Goal: Task Accomplishment & Management: Manage account settings

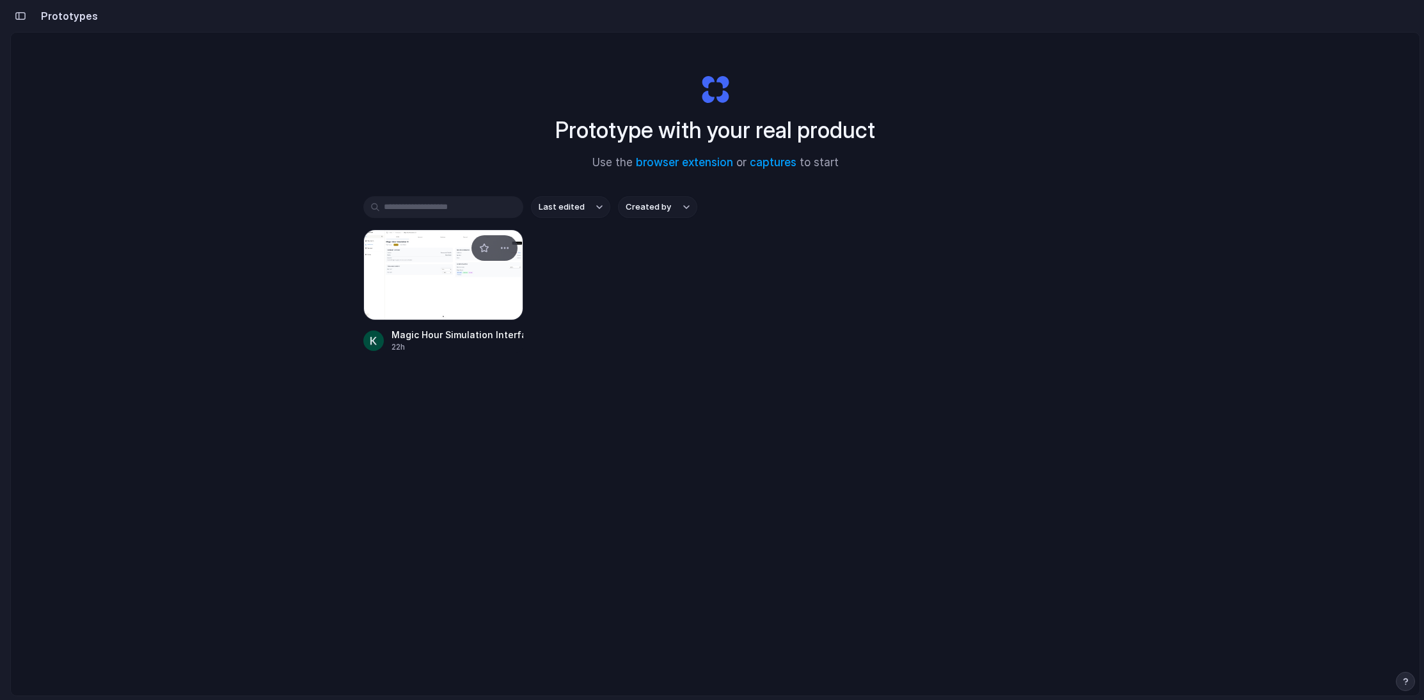
click at [445, 307] on div at bounding box center [443, 275] width 160 height 91
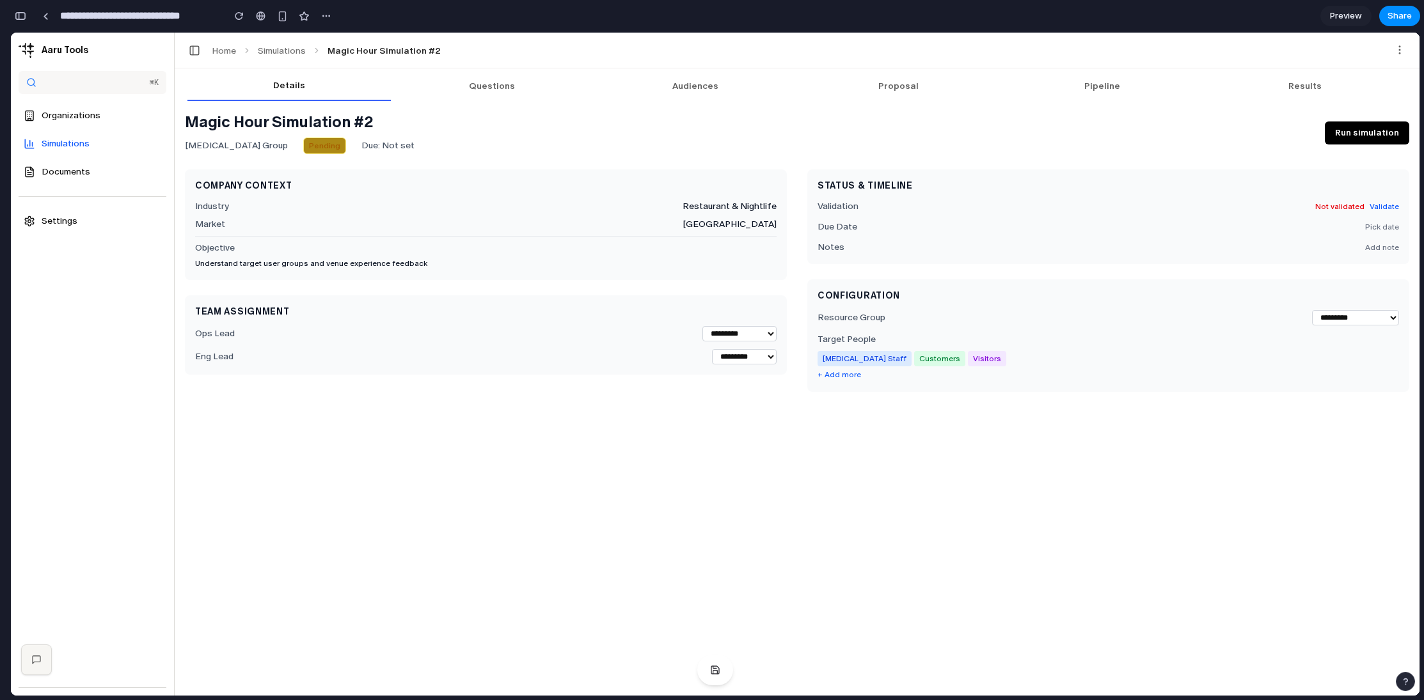
click at [73, 166] on span "Documents" at bounding box center [57, 172] width 67 height 13
click at [491, 75] on div "**********" at bounding box center [797, 381] width 1245 height 627
click at [480, 82] on button "Questions" at bounding box center [492, 86] width 203 height 28
click at [384, 74] on div "**********" at bounding box center [797, 381] width 1245 height 627
click at [46, 27] on div "**********" at bounding box center [186, 15] width 300 height 23
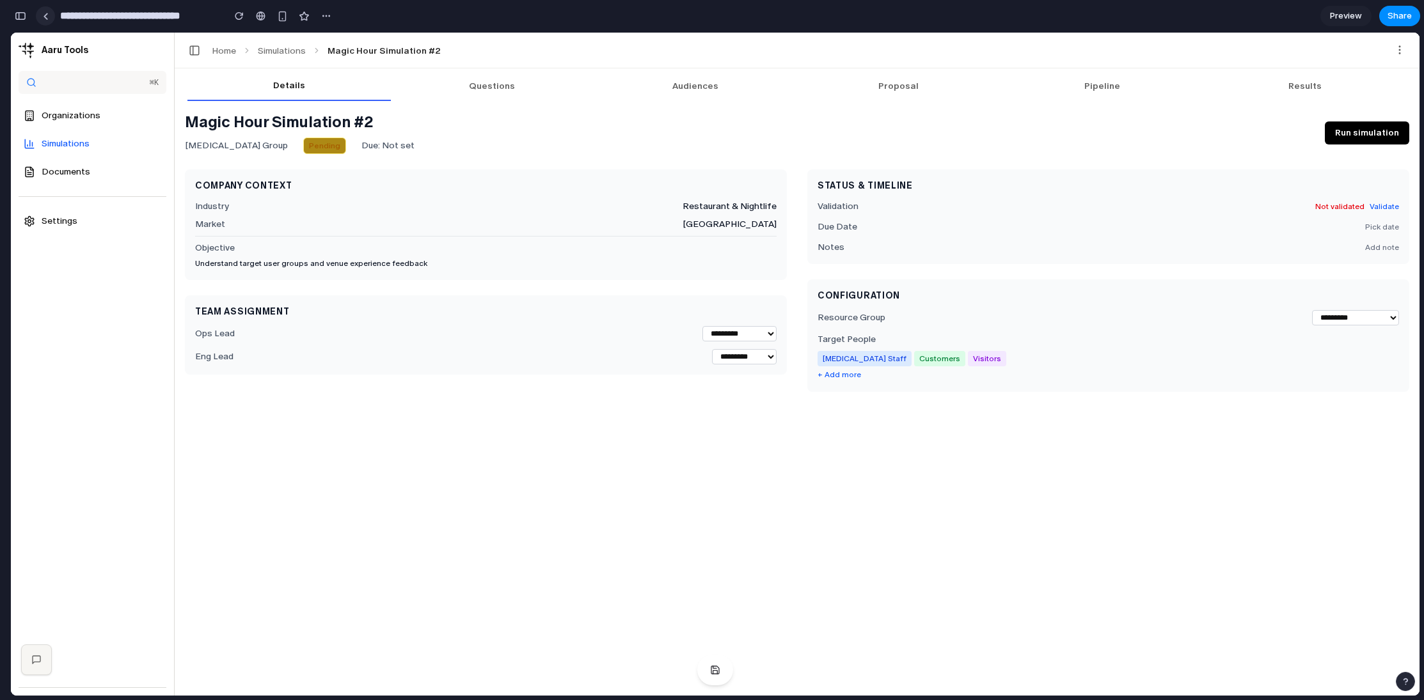
click at [49, 10] on link at bounding box center [45, 15] width 19 height 19
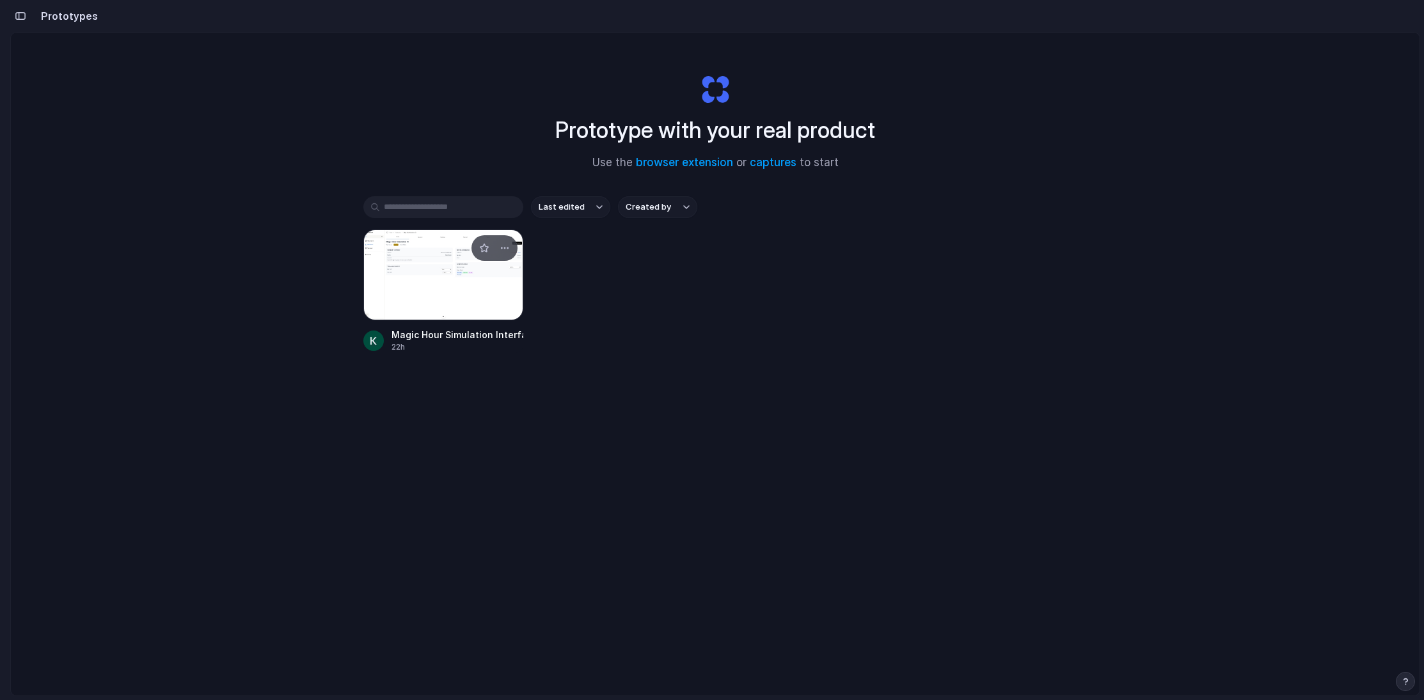
click at [491, 346] on div "22h" at bounding box center [457, 348] width 132 height 12
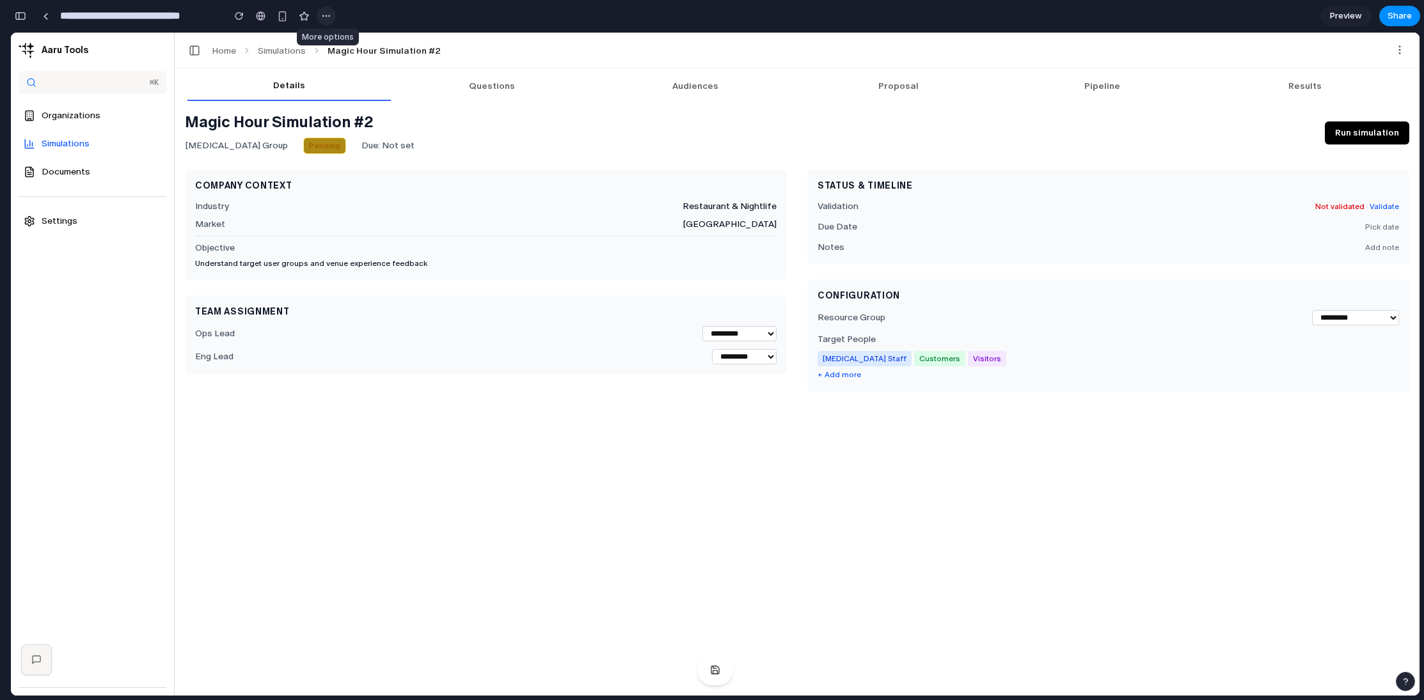
scroll to position [1288, 0]
click at [263, 16] on div at bounding box center [261, 16] width 10 height 10
click at [274, 49] on link "Simulations" at bounding box center [282, 50] width 48 height 11
click at [47, 19] on div at bounding box center [46, 16] width 6 height 7
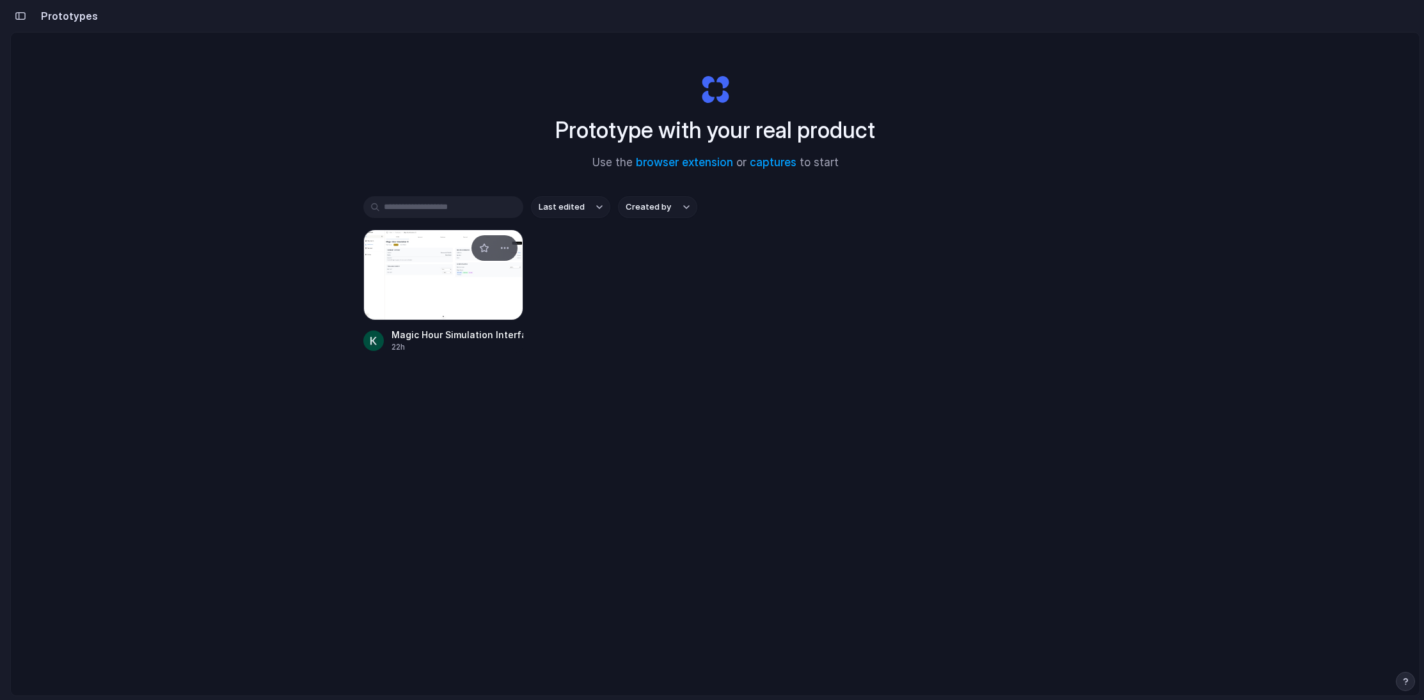
click at [451, 328] on div "Magic Hour Simulation Interface" at bounding box center [457, 334] width 132 height 13
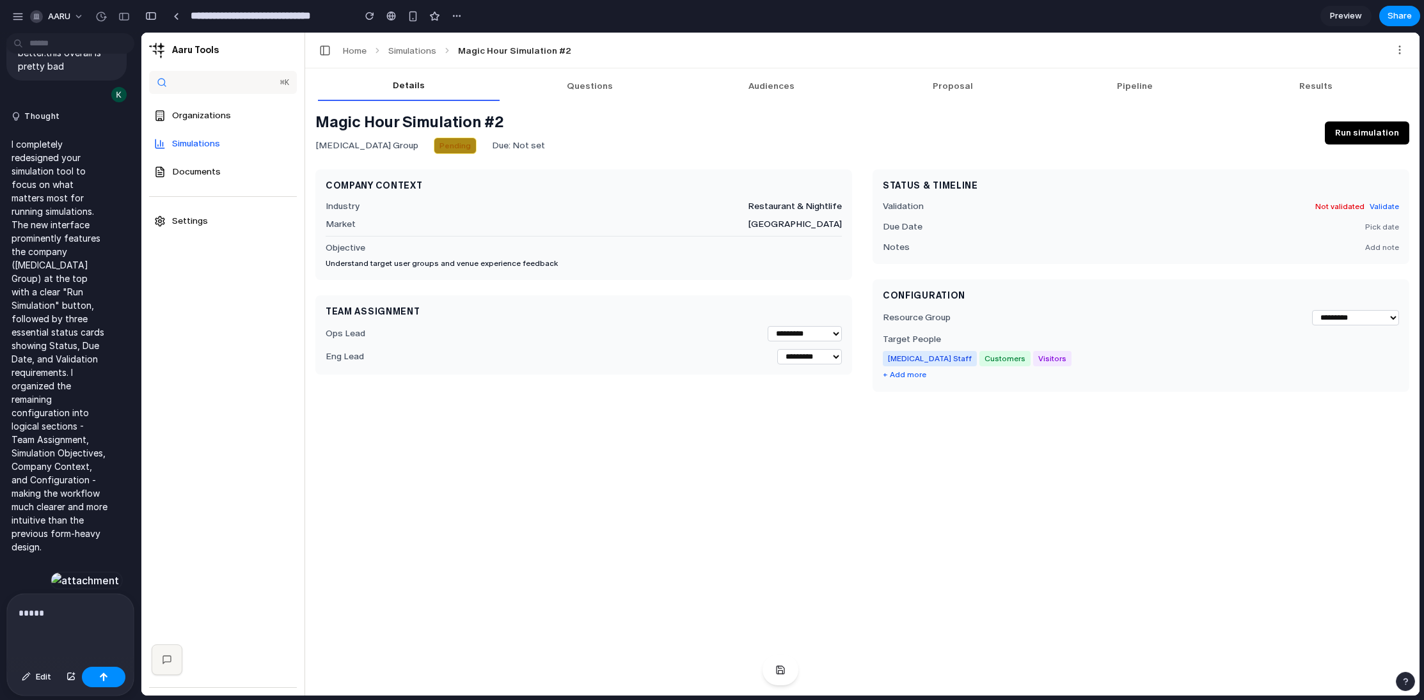
scroll to position [189, 0]
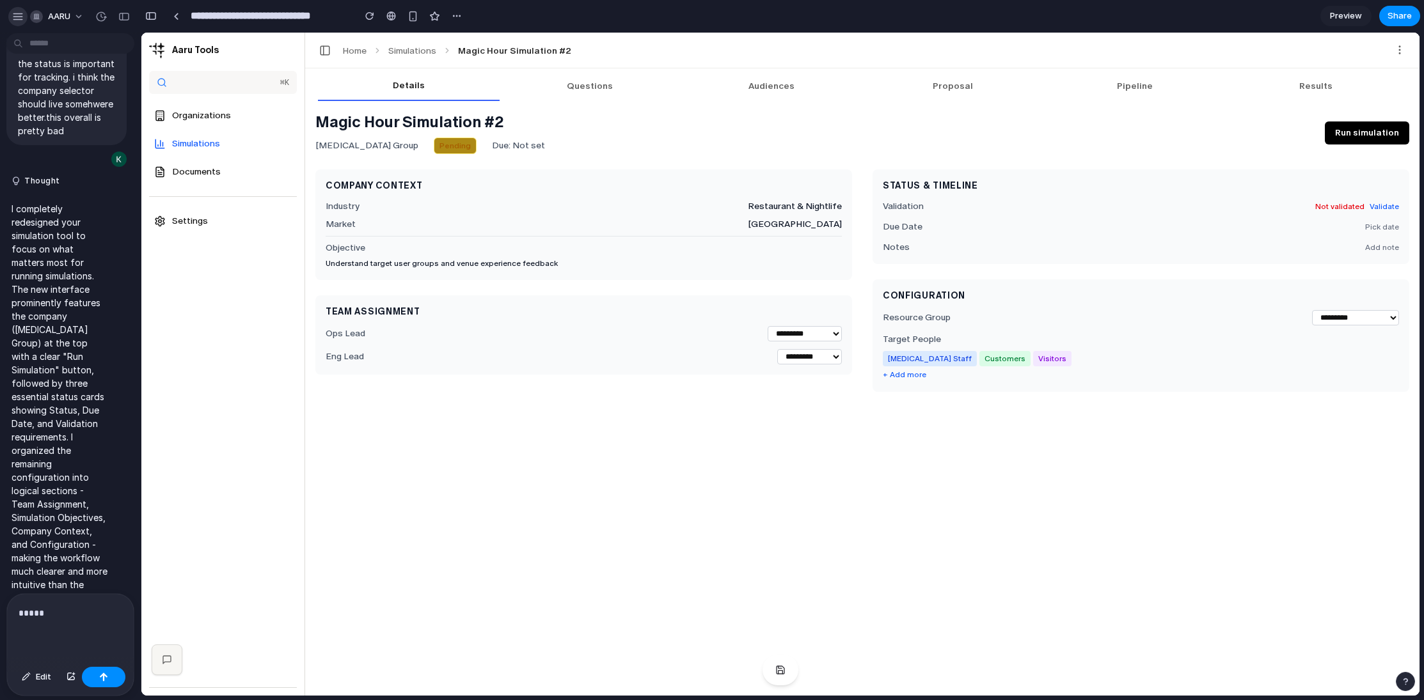
click at [17, 17] on div "button" at bounding box center [18, 17] width 12 height 12
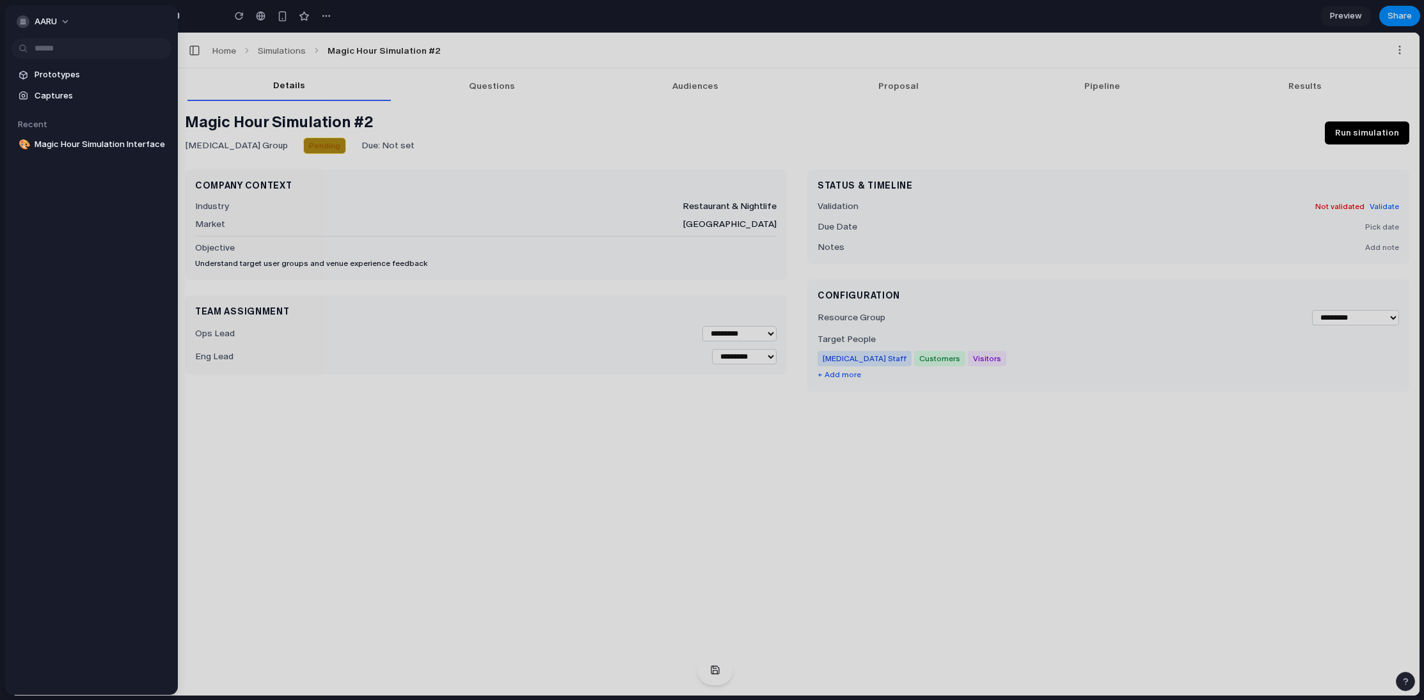
click at [17, 17] on button "AARU" at bounding box center [44, 22] width 65 height 20
click at [110, 252] on div "Settings Invite members Change theme Sign out" at bounding box center [712, 350] width 1424 height 700
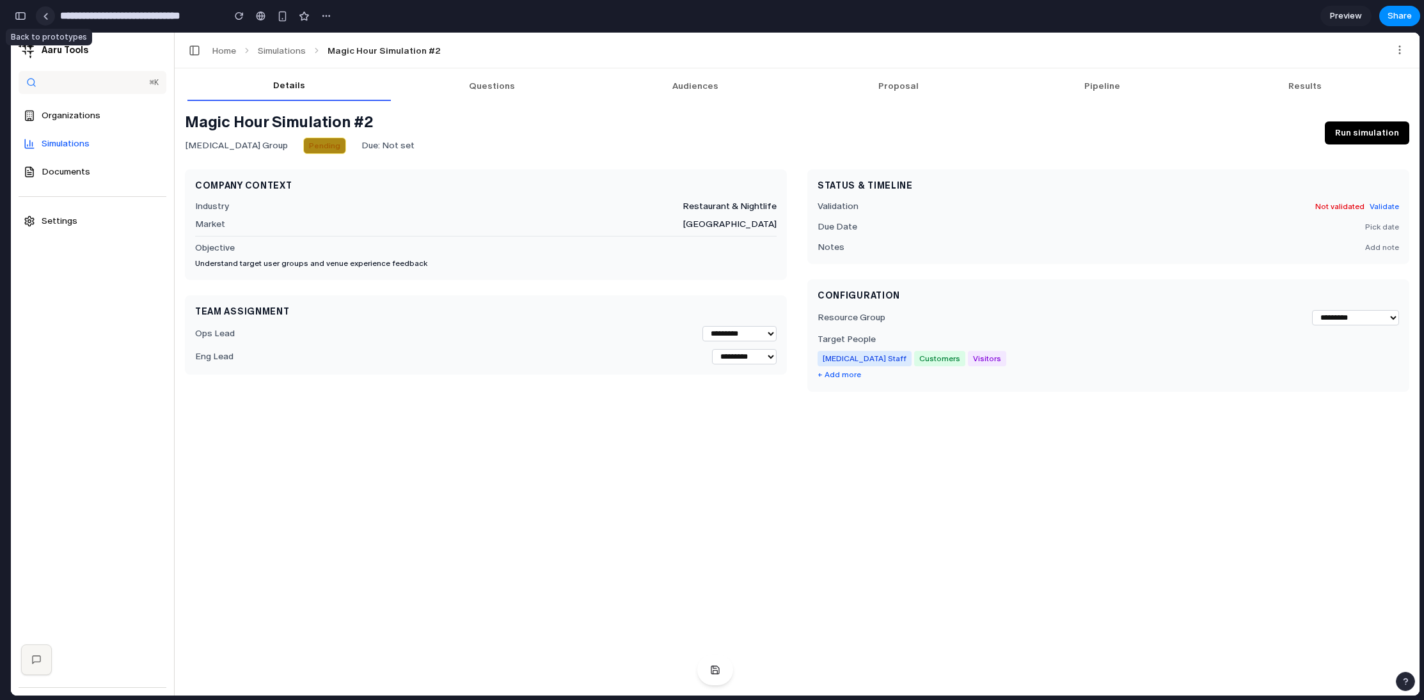
click at [47, 19] on div at bounding box center [46, 16] width 6 height 7
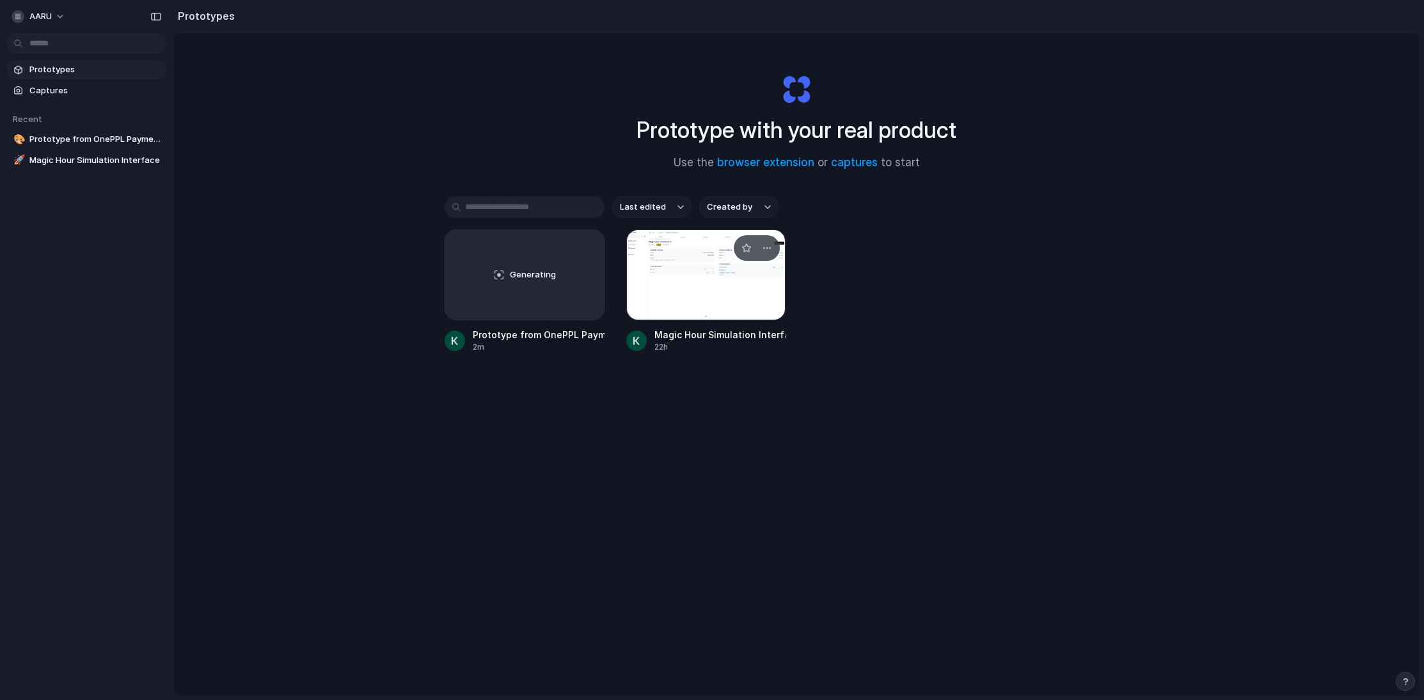
click at [673, 266] on div at bounding box center [706, 275] width 160 height 91
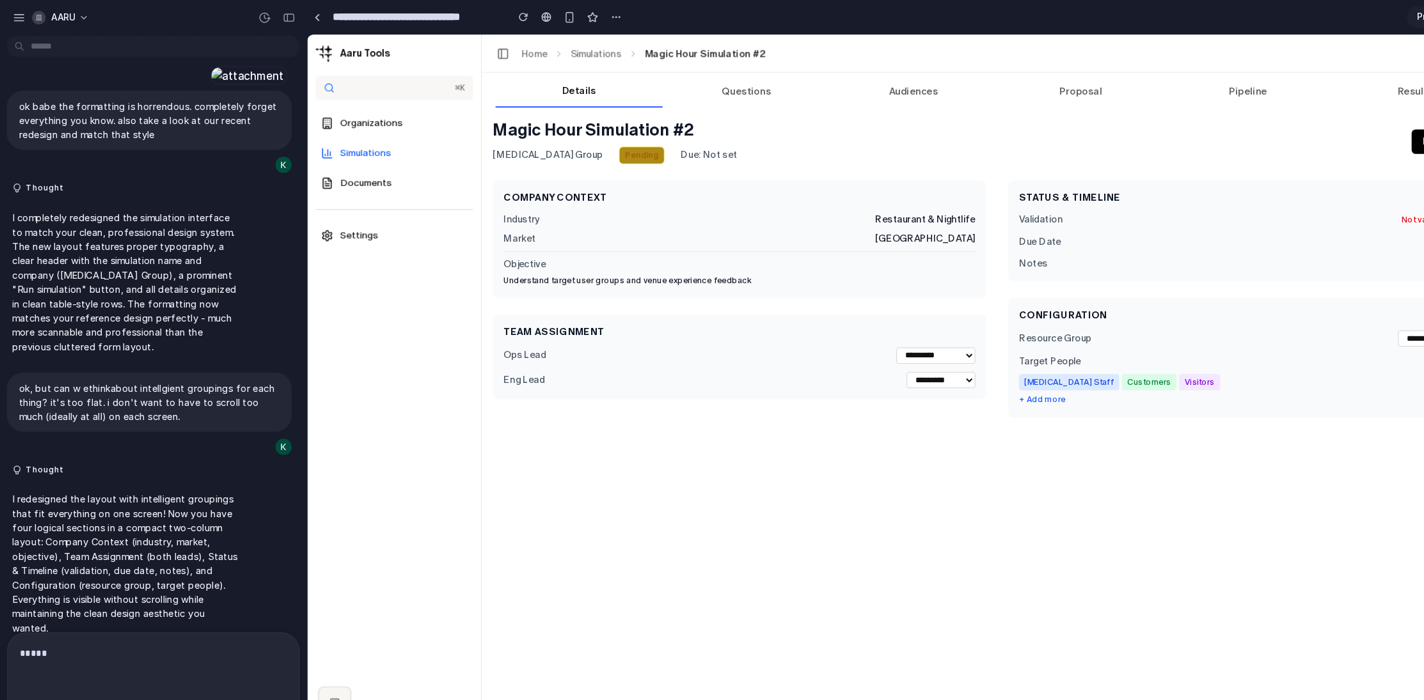
scroll to position [357, 0]
click at [246, 8] on button "button" at bounding box center [248, 16] width 20 height 20
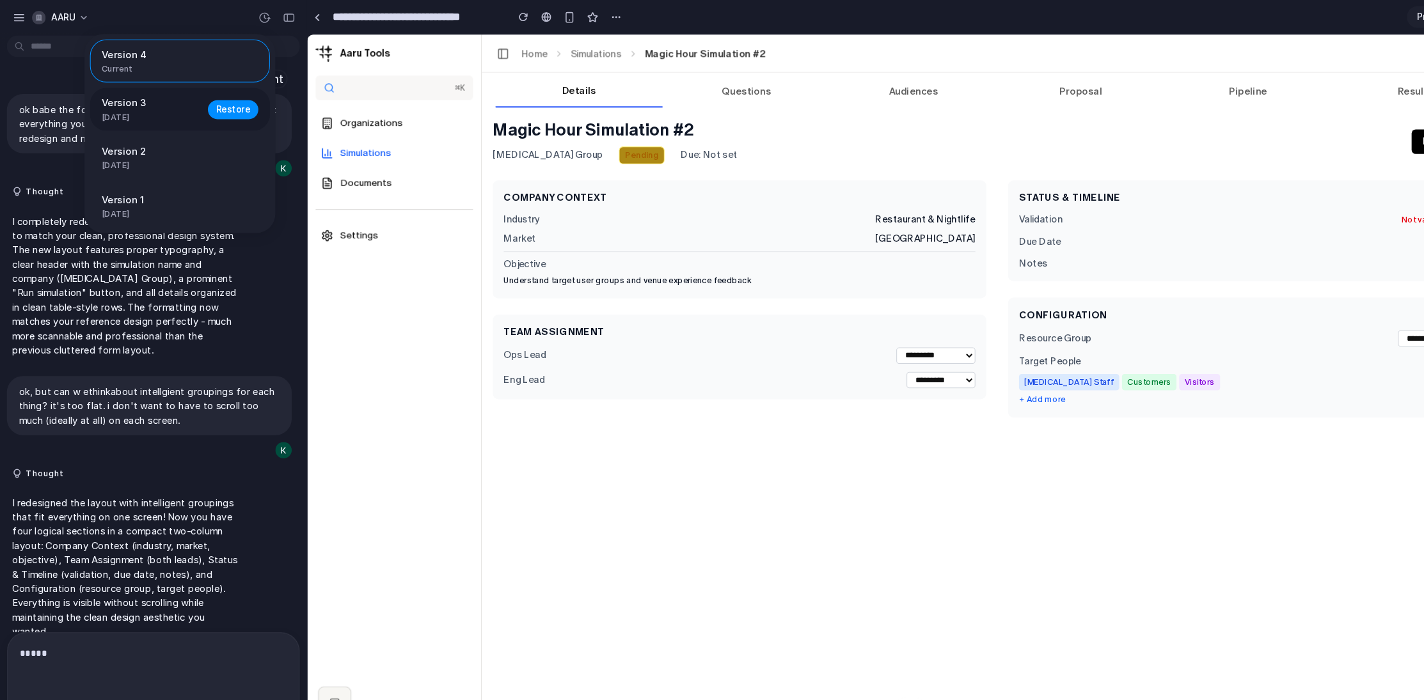
click at [168, 105] on span "[DATE]" at bounding box center [141, 110] width 92 height 12
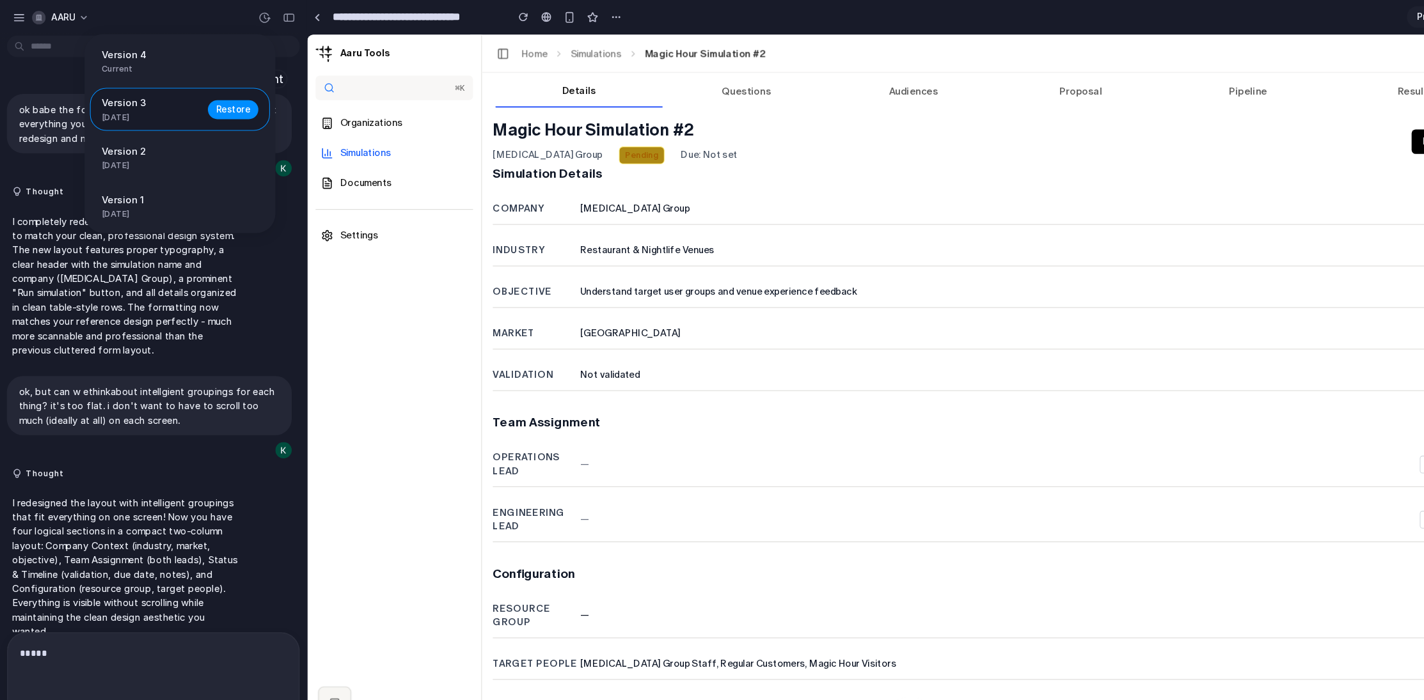
scroll to position [0, 0]
click at [164, 162] on div "Version 2 [DATE] Restore" at bounding box center [168, 148] width 169 height 40
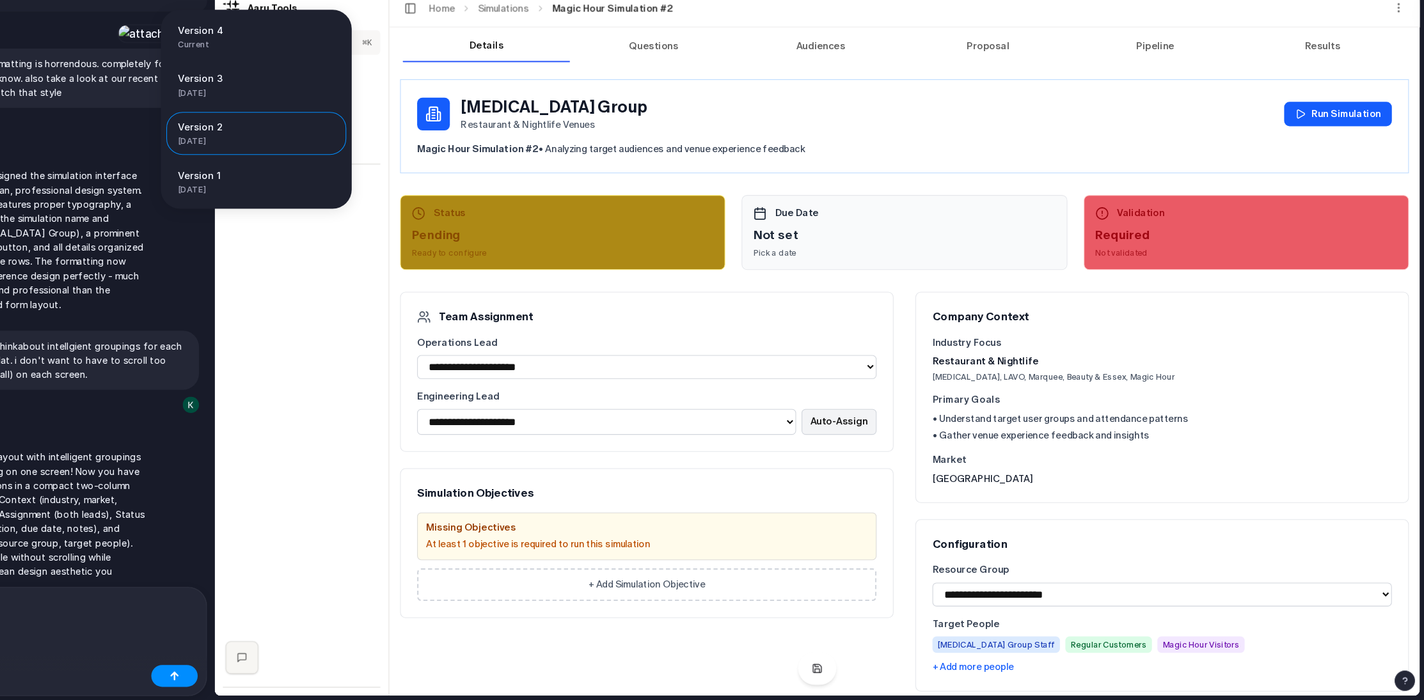
click at [762, 288] on div "Version 4 Current Version 3 [DATE] Restore Version 2 [DATE] Restore Version 1 […" at bounding box center [712, 350] width 1424 height 700
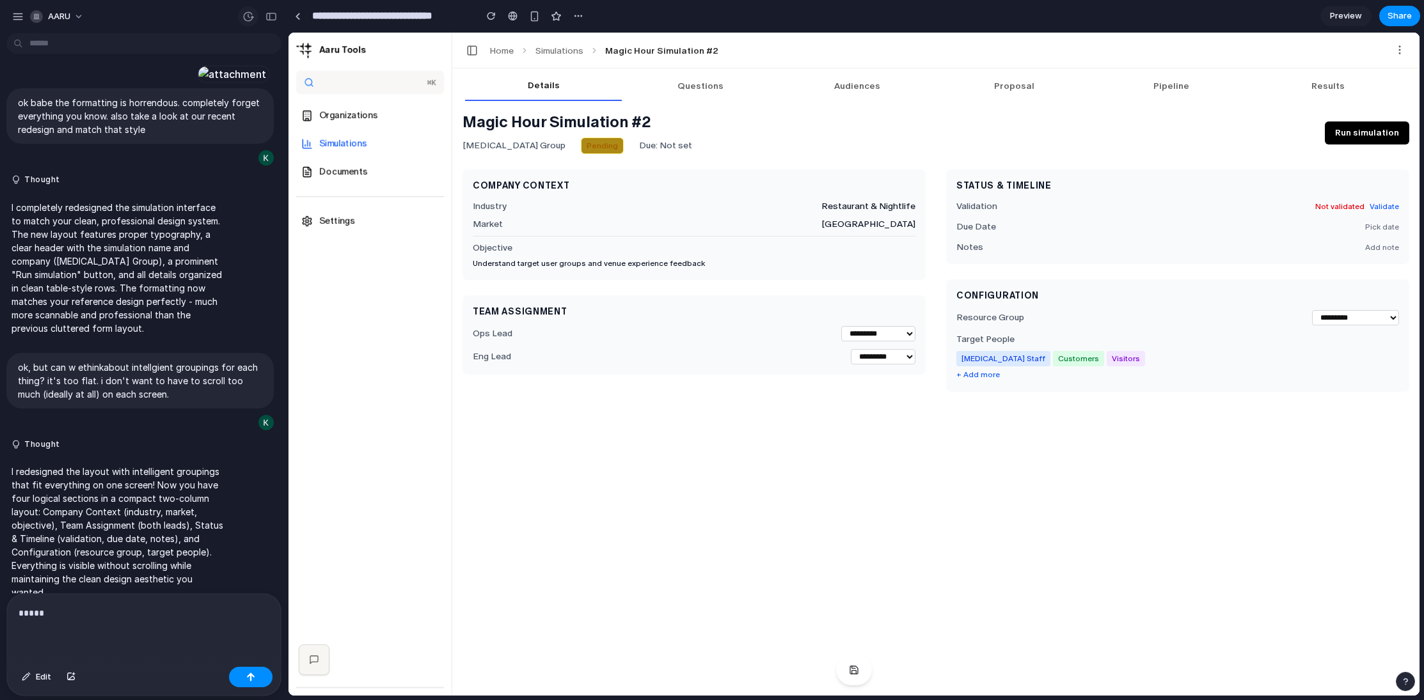
click at [247, 20] on div "button" at bounding box center [248, 17] width 12 height 12
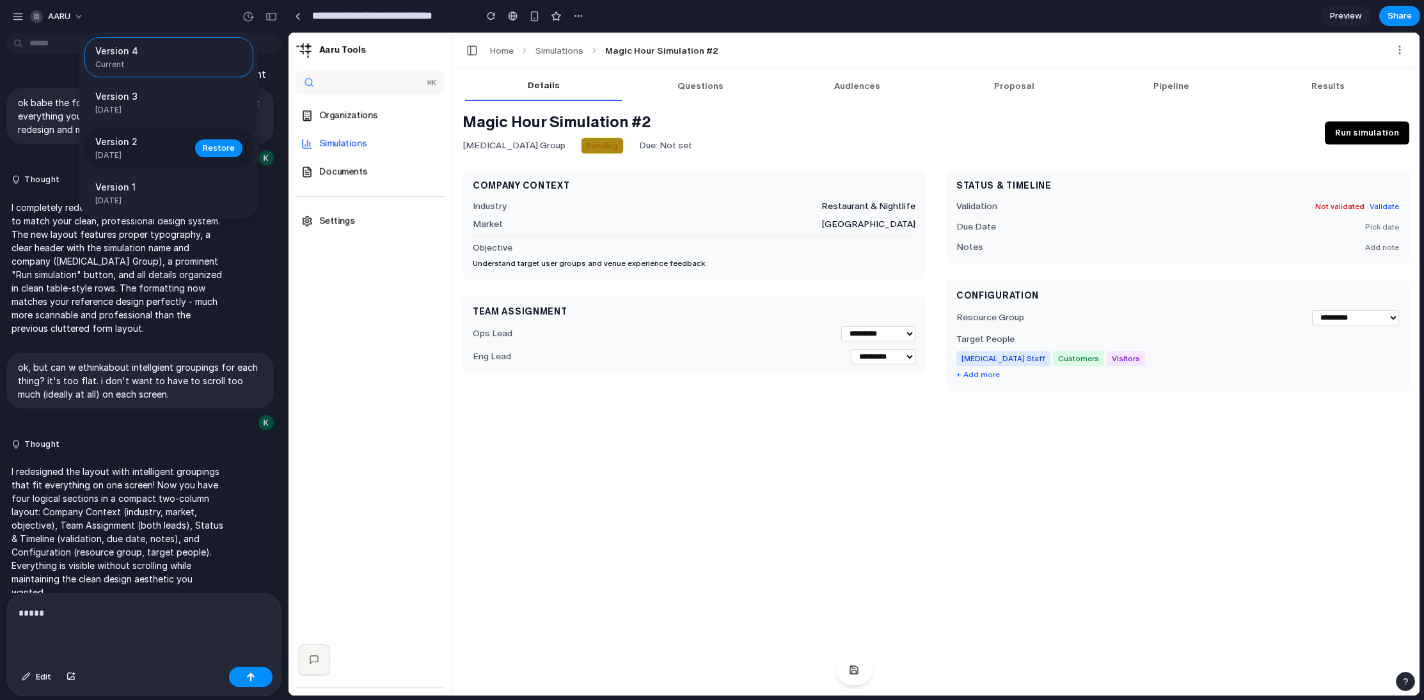
click at [169, 146] on span "Version 2" at bounding box center [141, 141] width 92 height 13
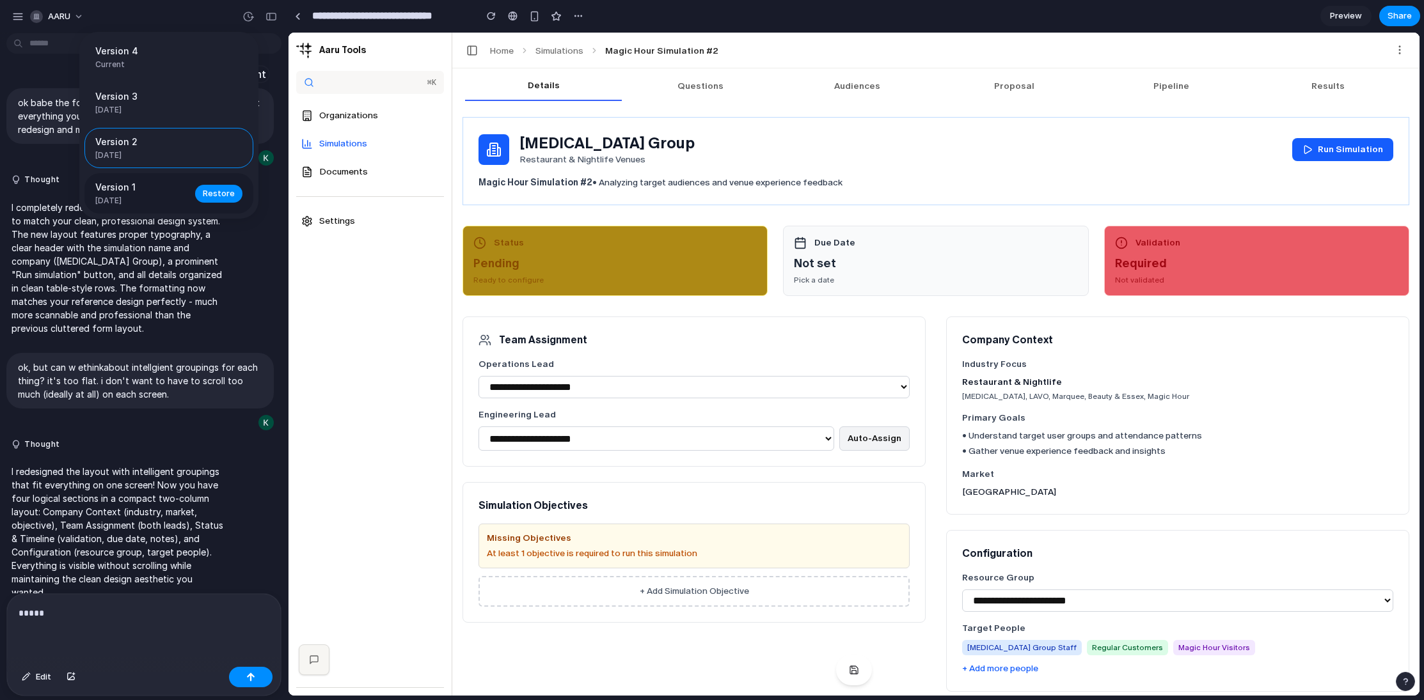
click at [175, 195] on span "[DATE]" at bounding box center [141, 201] width 92 height 12
